Goal: Register for event/course

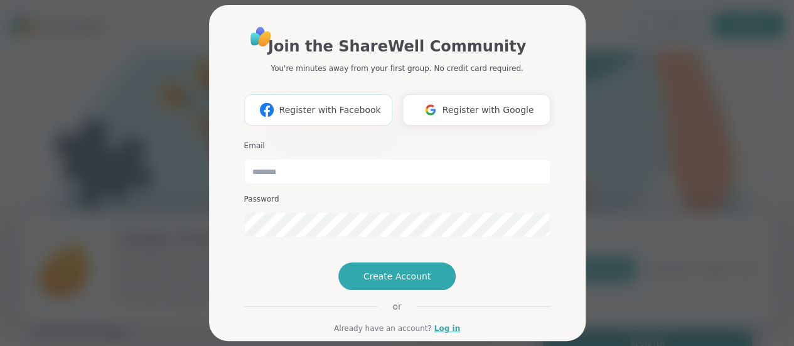
click at [324, 107] on span "Register with Facebook" at bounding box center [330, 110] width 102 height 13
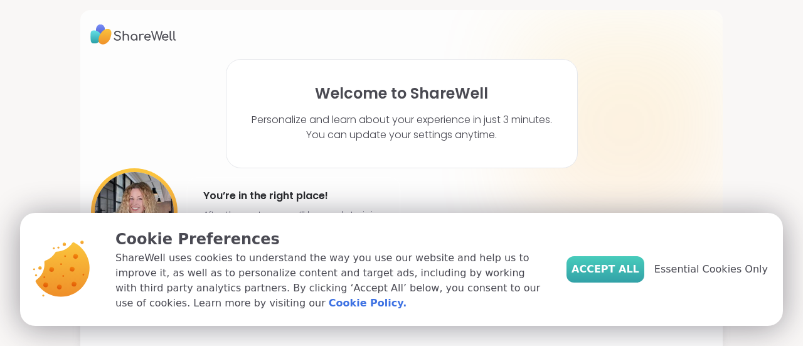
click at [624, 270] on span "Accept All" at bounding box center [606, 269] width 68 height 15
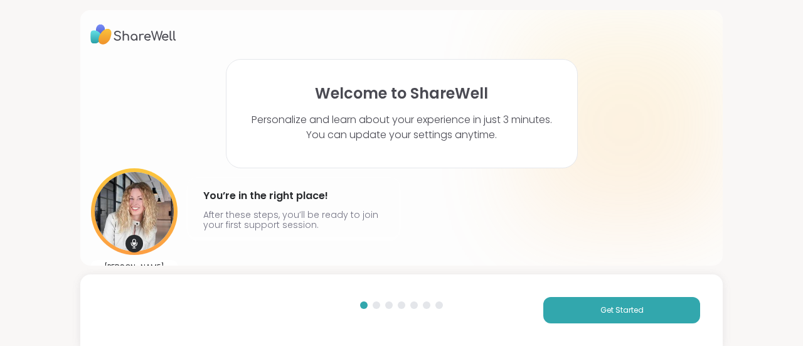
scroll to position [28, 0]
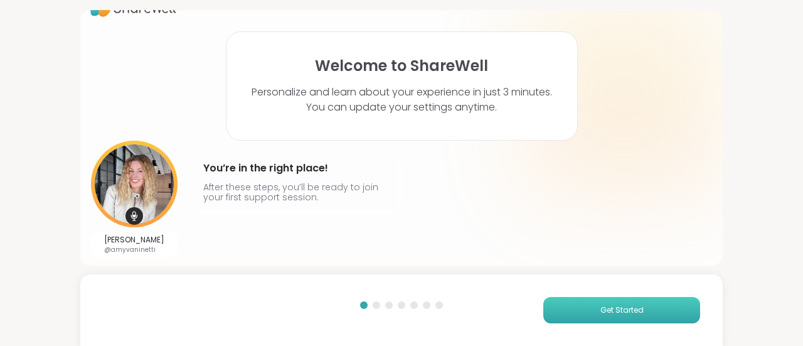
click at [578, 305] on button "Get Started" at bounding box center [622, 310] width 157 height 26
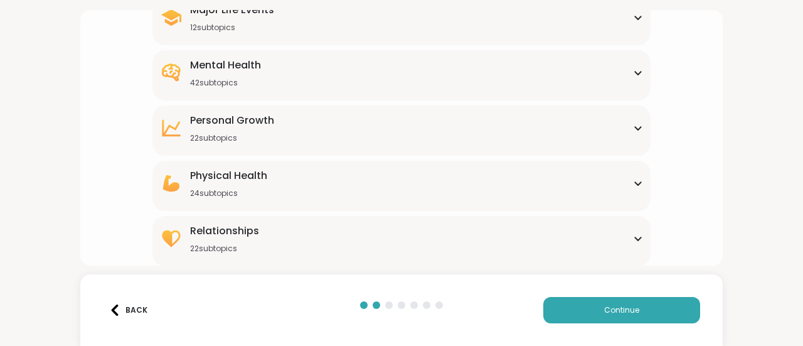
scroll to position [0, 0]
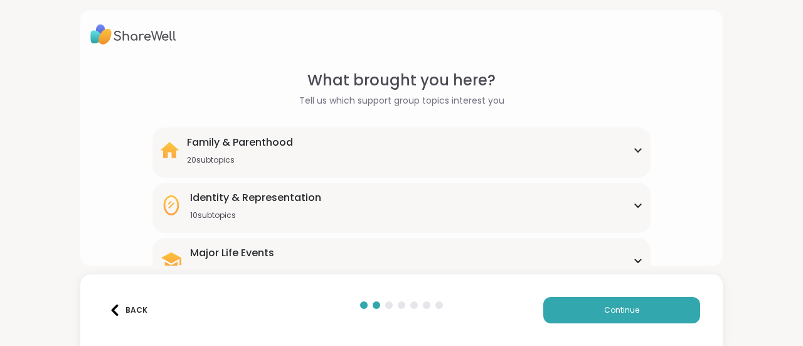
click at [345, 142] on div "Family & Parenthood 20 subtopics" at bounding box center [401, 150] width 483 height 30
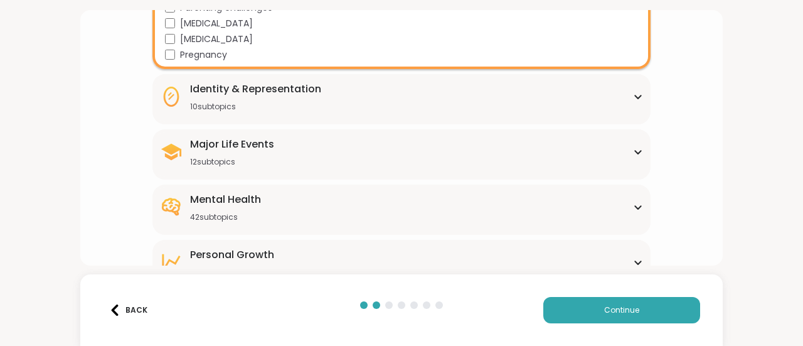
scroll to position [419, 0]
click at [603, 104] on div "Identity & Representation 10 subtopics" at bounding box center [401, 97] width 483 height 30
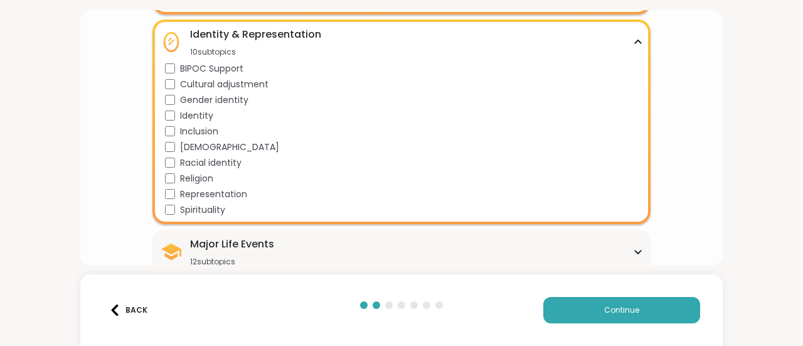
scroll to position [562, 0]
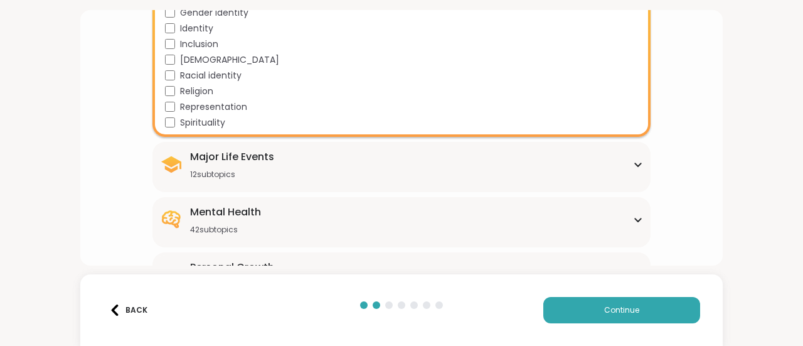
click at [555, 173] on div "Major Life Events 12 subtopics" at bounding box center [401, 164] width 483 height 30
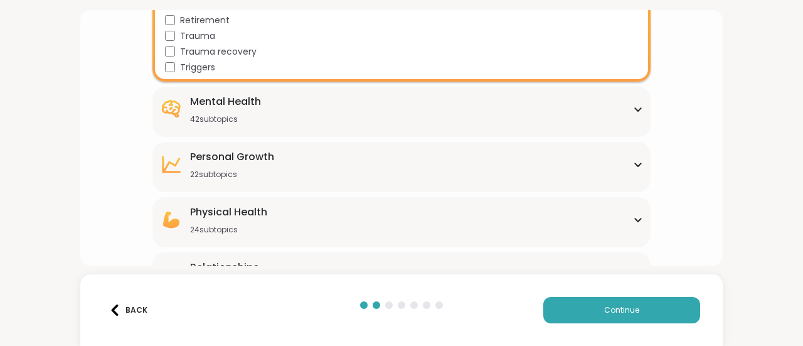
scroll to position [857, 0]
click at [586, 103] on div "Mental Health 42 subtopics" at bounding box center [401, 110] width 483 height 30
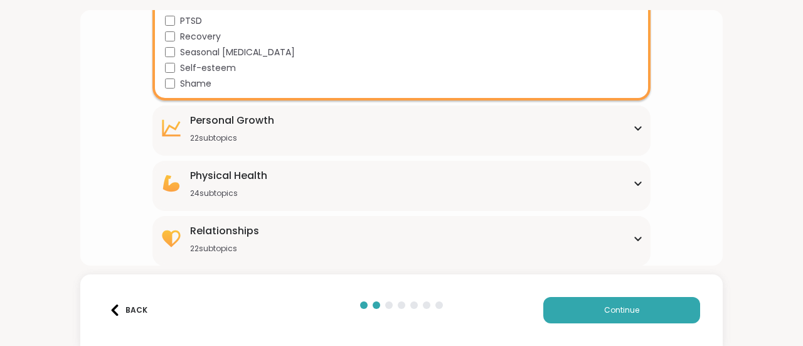
scroll to position [1522, 0]
click at [240, 132] on div "[MEDICAL_DATA] 22 subtopics" at bounding box center [232, 129] width 84 height 30
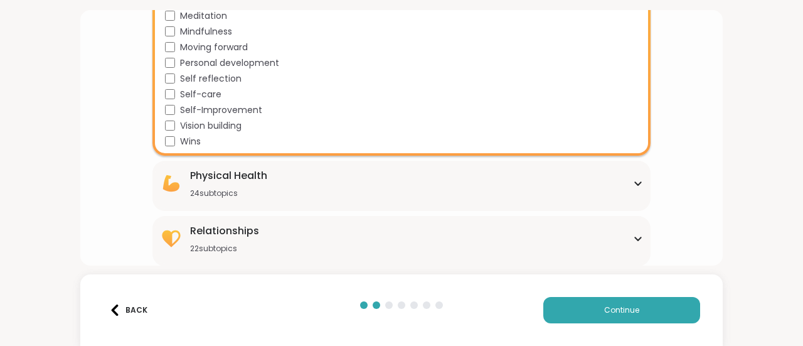
scroll to position [1864, 0]
